Goal: Task Accomplishment & Management: Use online tool/utility

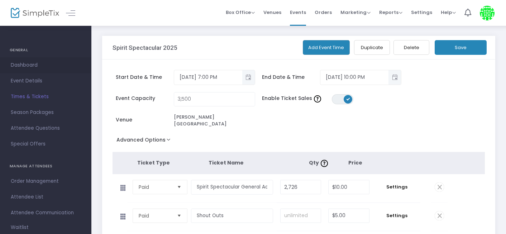
click at [24, 62] on span "Dashboard" at bounding box center [46, 65] width 70 height 9
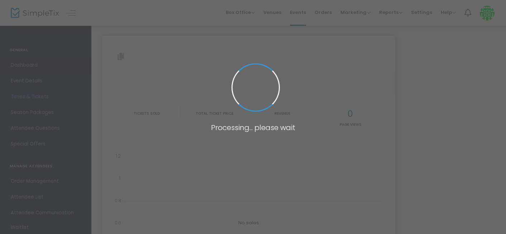
type input "[URL][DOMAIN_NAME]"
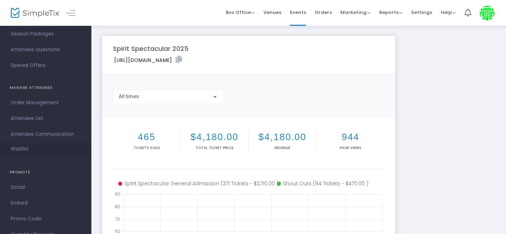
scroll to position [76, 0]
click at [35, 104] on span "Order Management" at bounding box center [46, 105] width 70 height 9
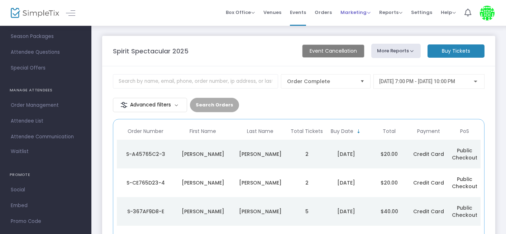
click at [357, 10] on span "Marketing" at bounding box center [356, 12] width 30 height 7
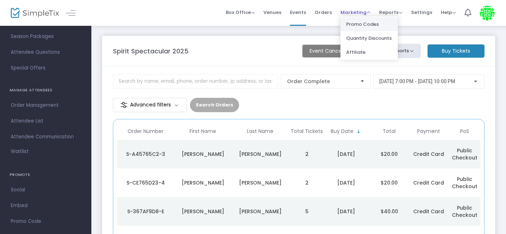
click at [361, 24] on li "Promo Codes" at bounding box center [369, 24] width 57 height 14
